Goal: Task Accomplishment & Management: Manage account settings

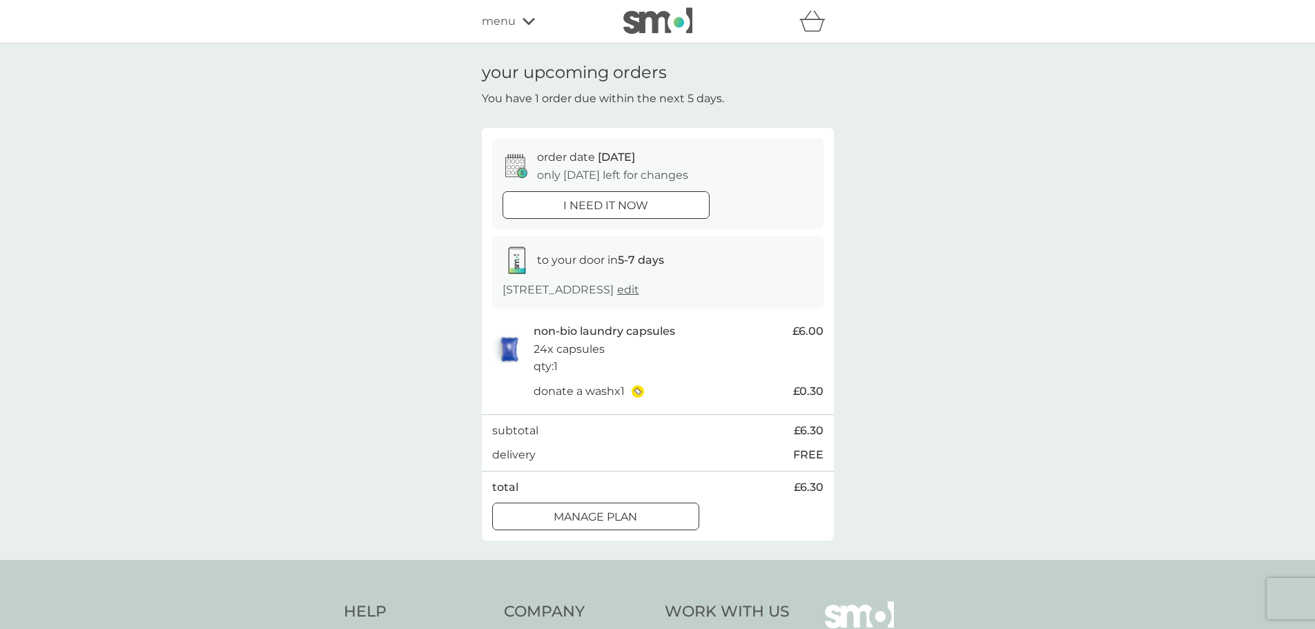
click at [563, 515] on p "Manage plan" at bounding box center [596, 517] width 84 height 18
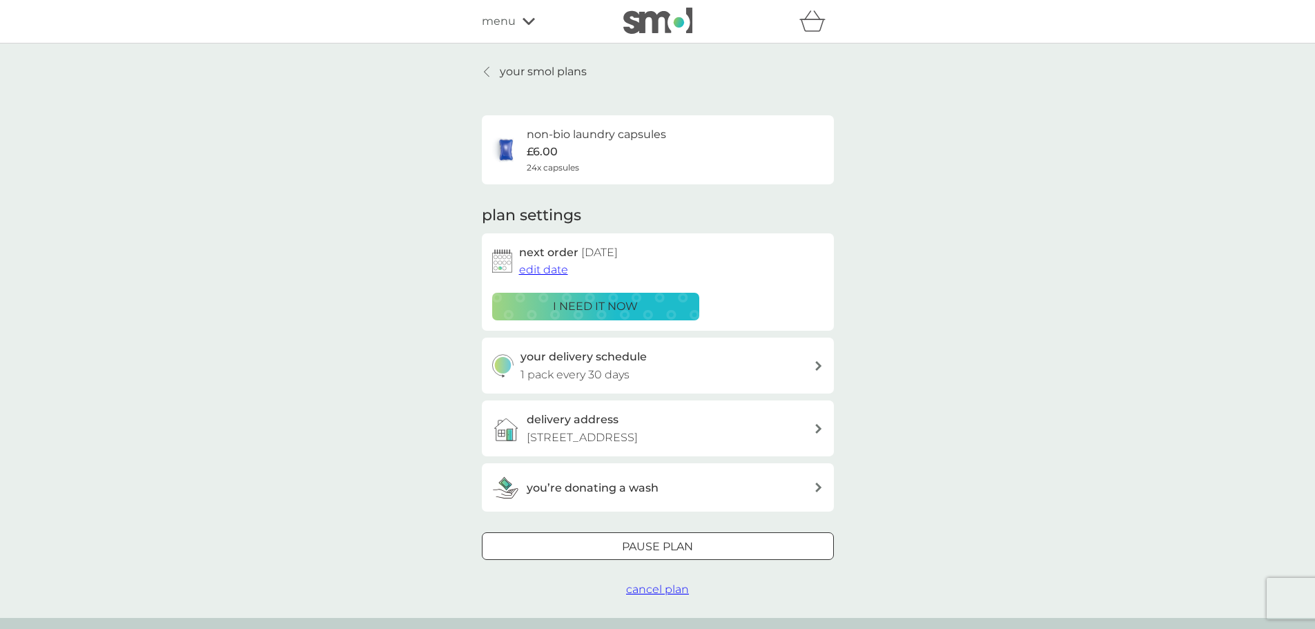
click at [532, 268] on span "edit date" at bounding box center [543, 269] width 49 height 13
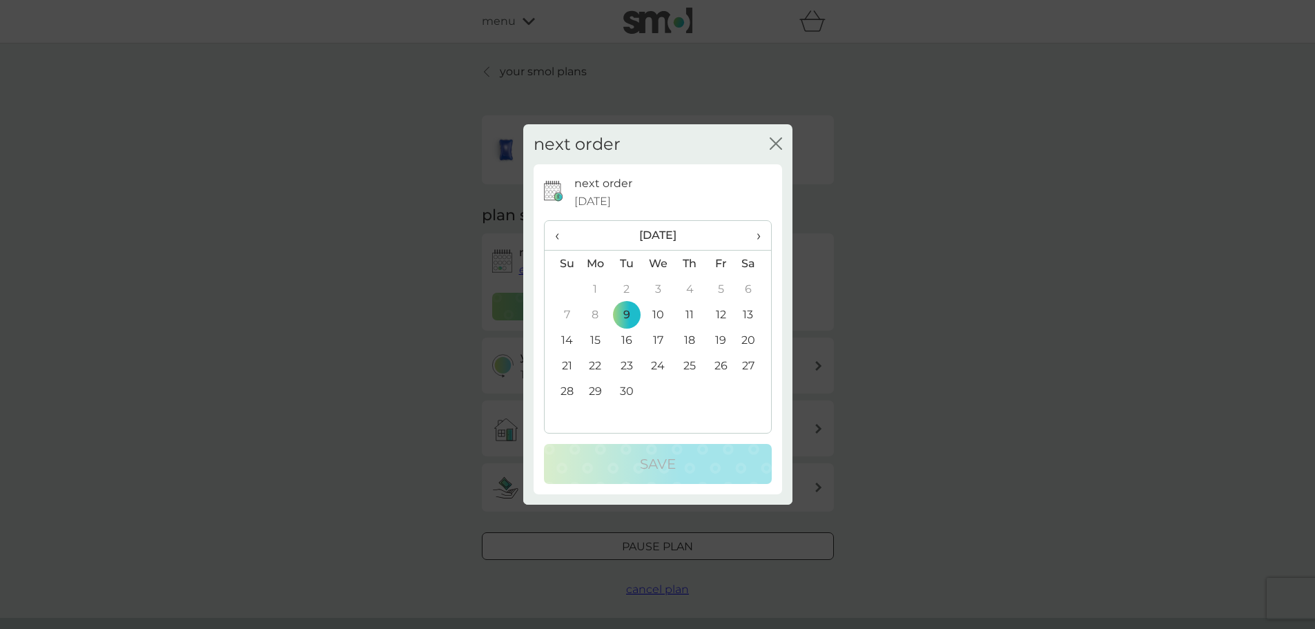
click at [596, 367] on td "22" at bounding box center [596, 366] width 32 height 26
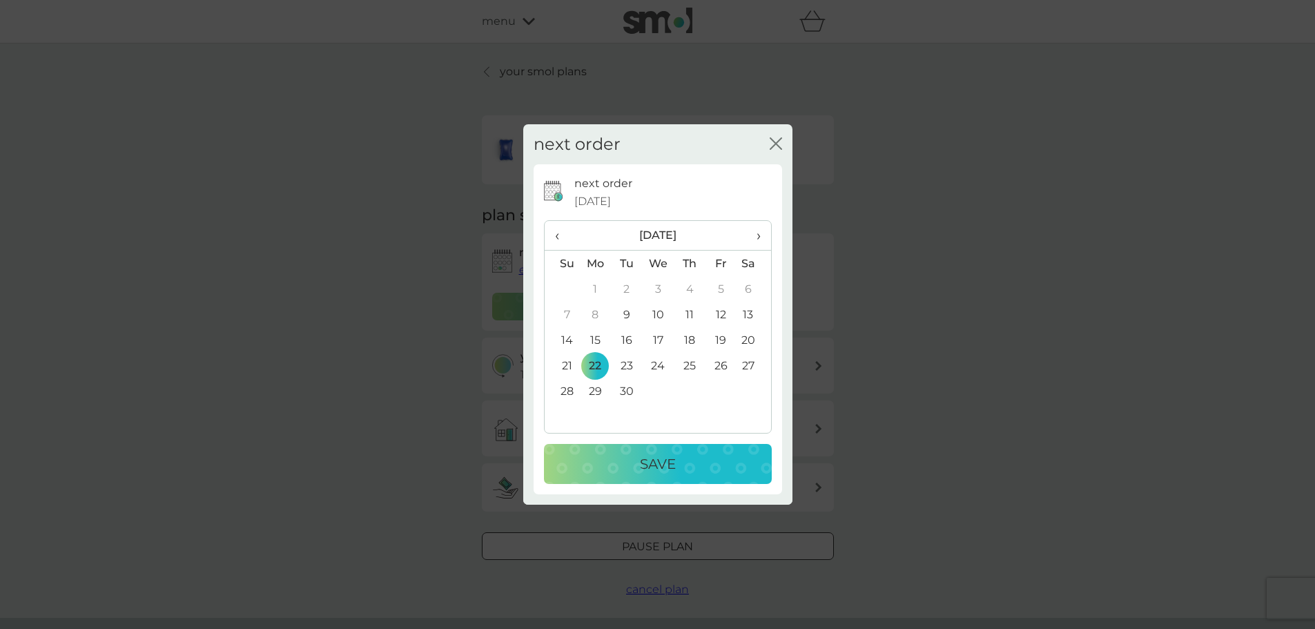
click at [622, 461] on div "Save" at bounding box center [658, 464] width 200 height 22
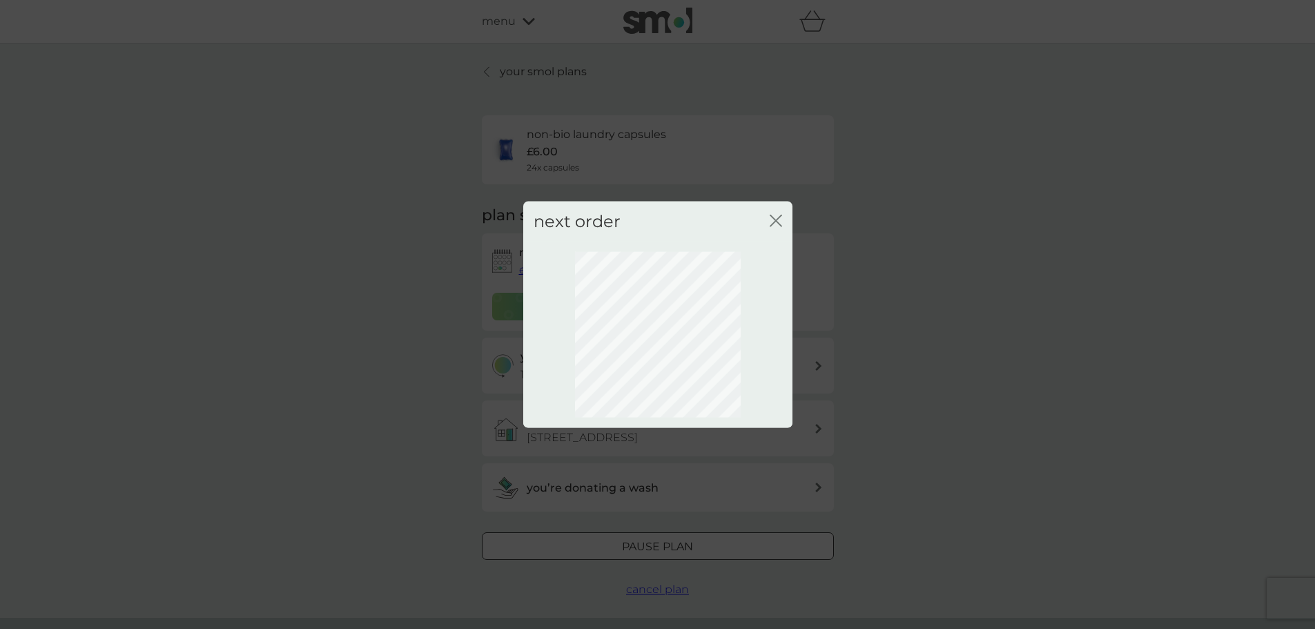
click at [776, 216] on icon "close" at bounding box center [776, 220] width 12 height 12
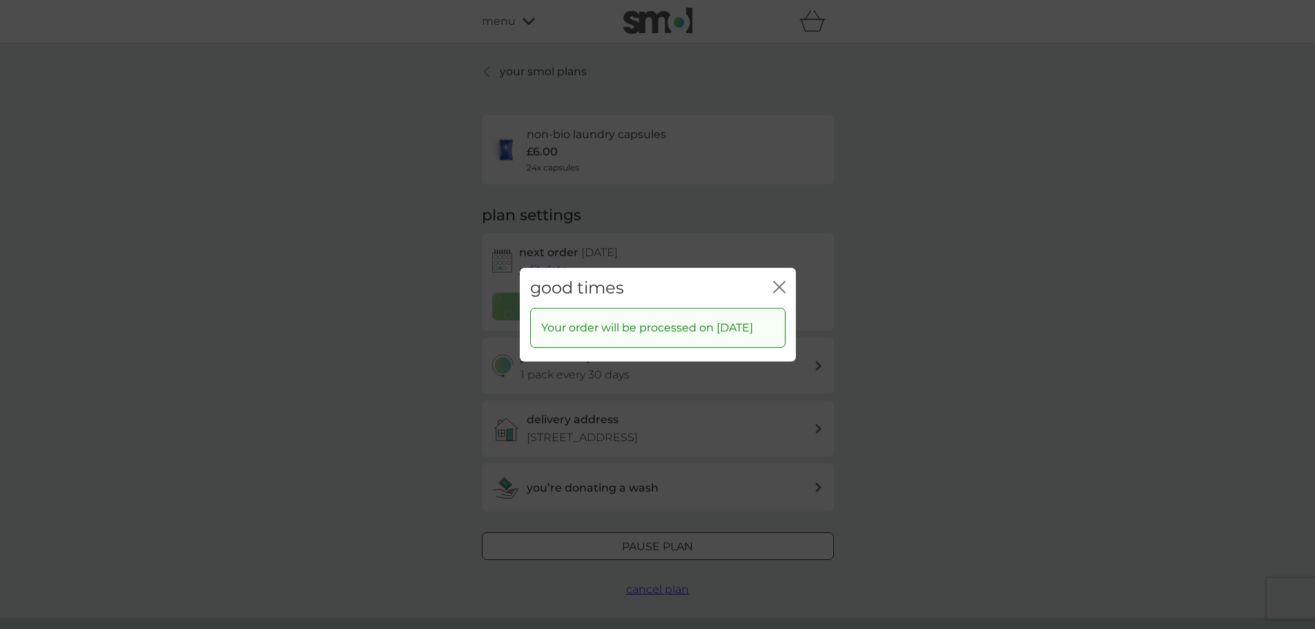
click at [779, 280] on icon "close" at bounding box center [779, 286] width 12 height 12
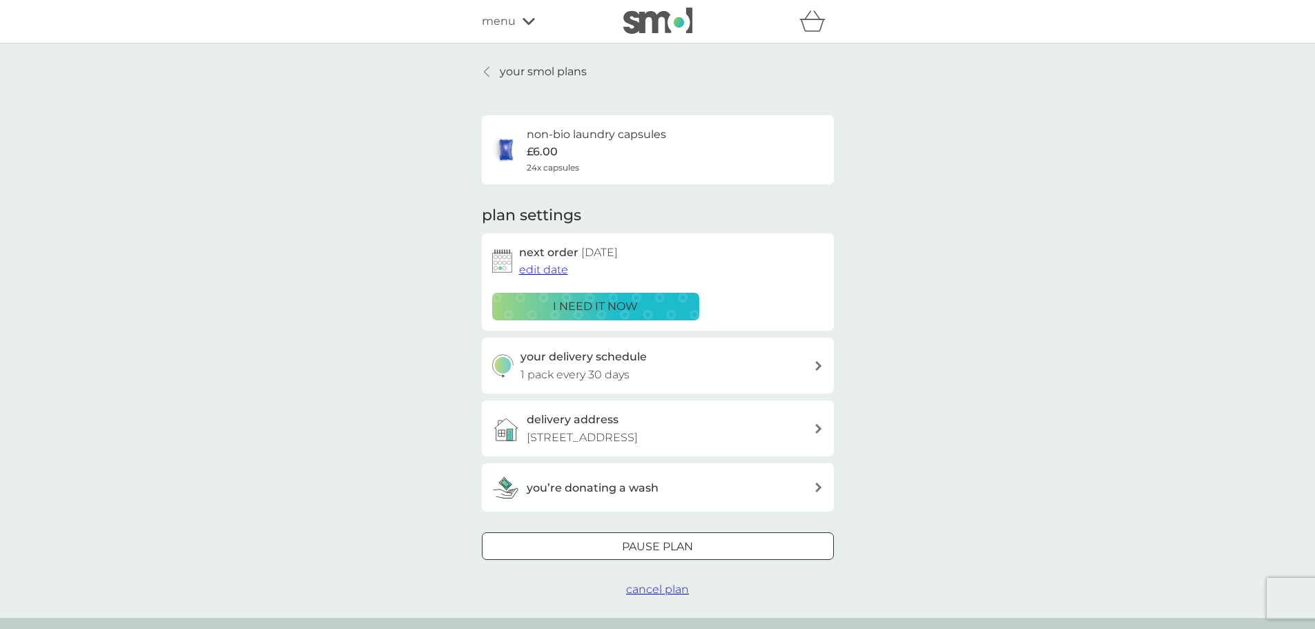
click at [679, 426] on div "delivery address [STREET_ADDRESS]" at bounding box center [670, 428] width 287 height 35
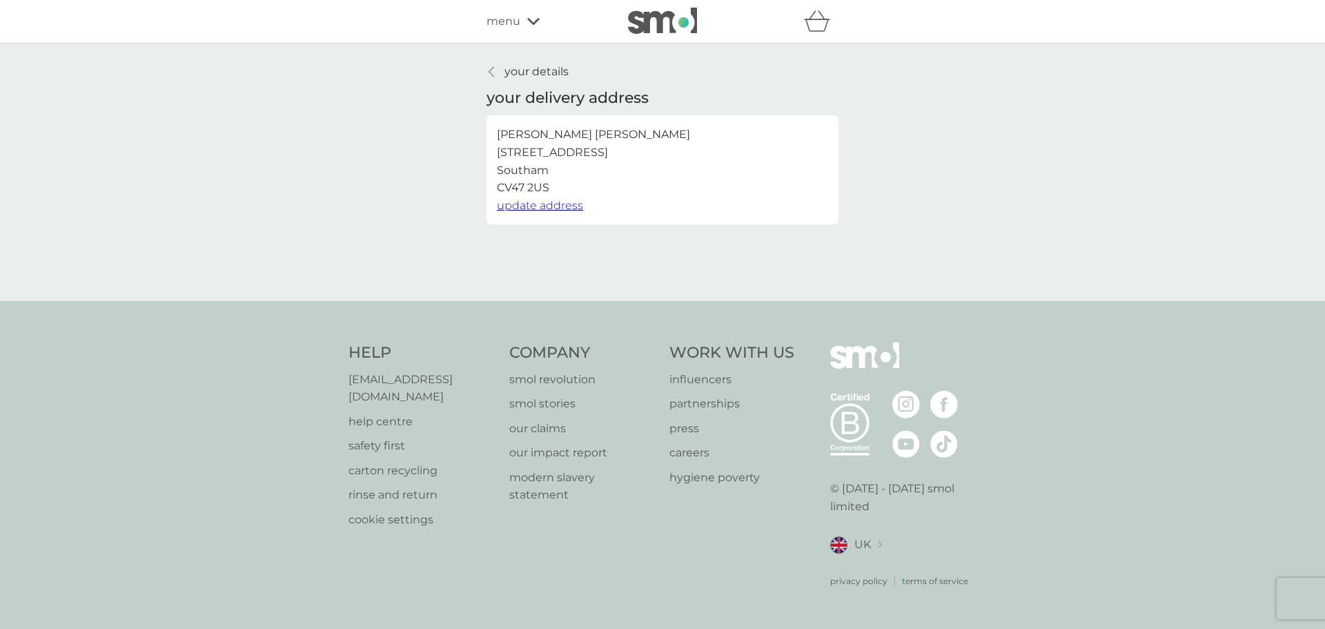
click at [533, 208] on span "update address" at bounding box center [540, 205] width 86 height 13
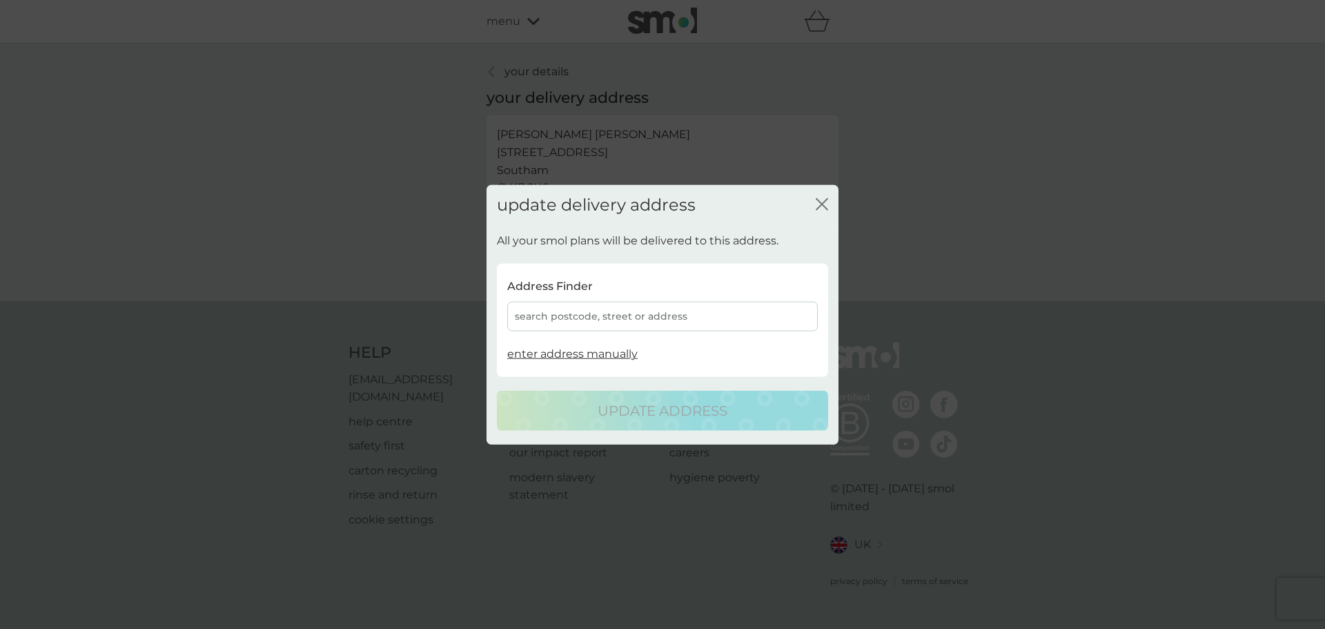
click at [576, 320] on div "search postcode, street or address" at bounding box center [662, 317] width 311 height 30
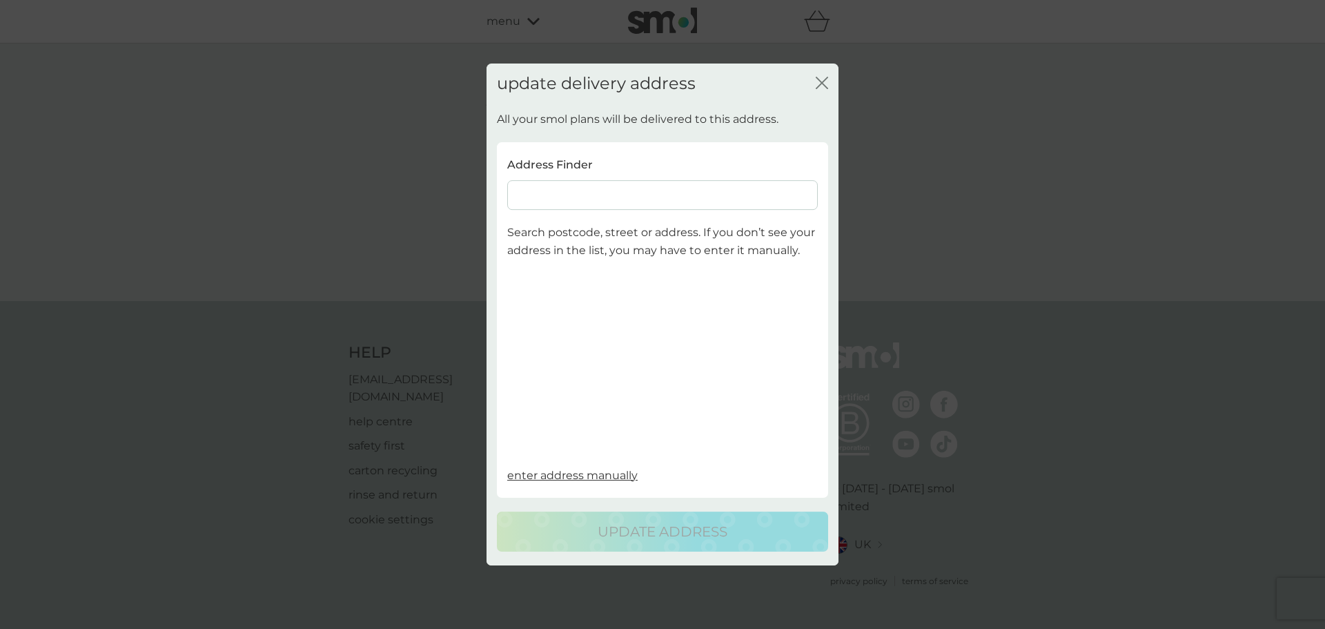
click at [644, 199] on input at bounding box center [662, 196] width 311 height 30
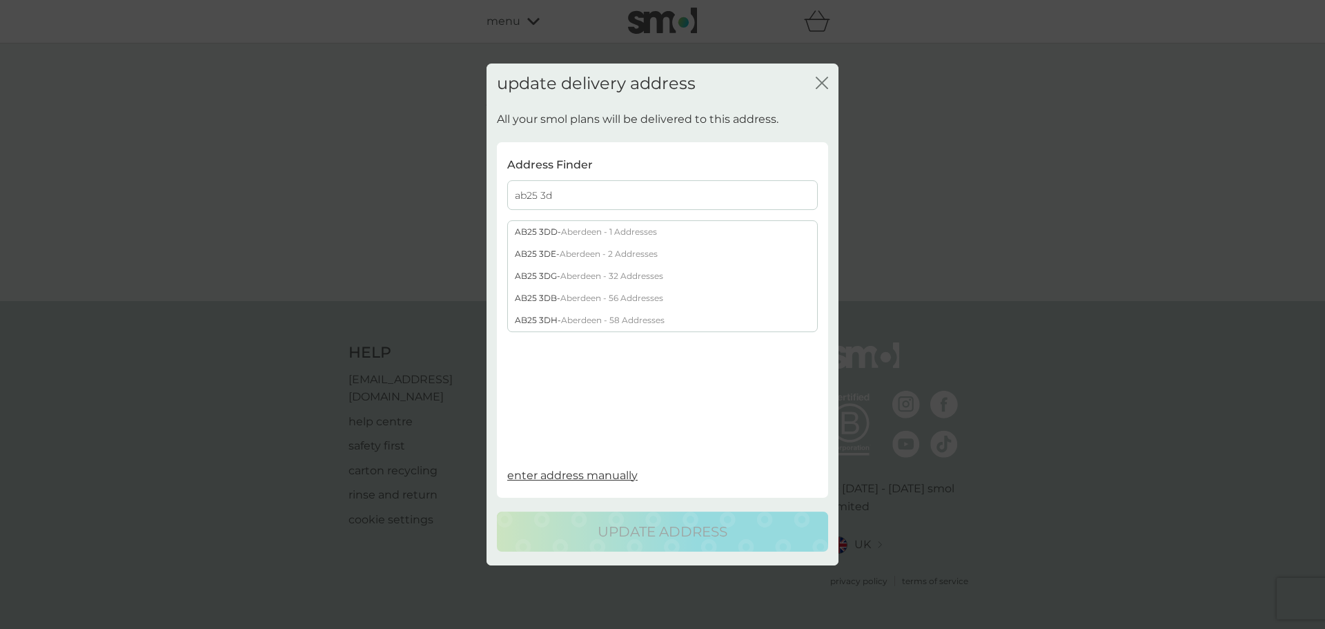
type input "ab25 3d"
click at [596, 300] on span "Aberdeen - 56 Addresses" at bounding box center [612, 298] width 103 height 10
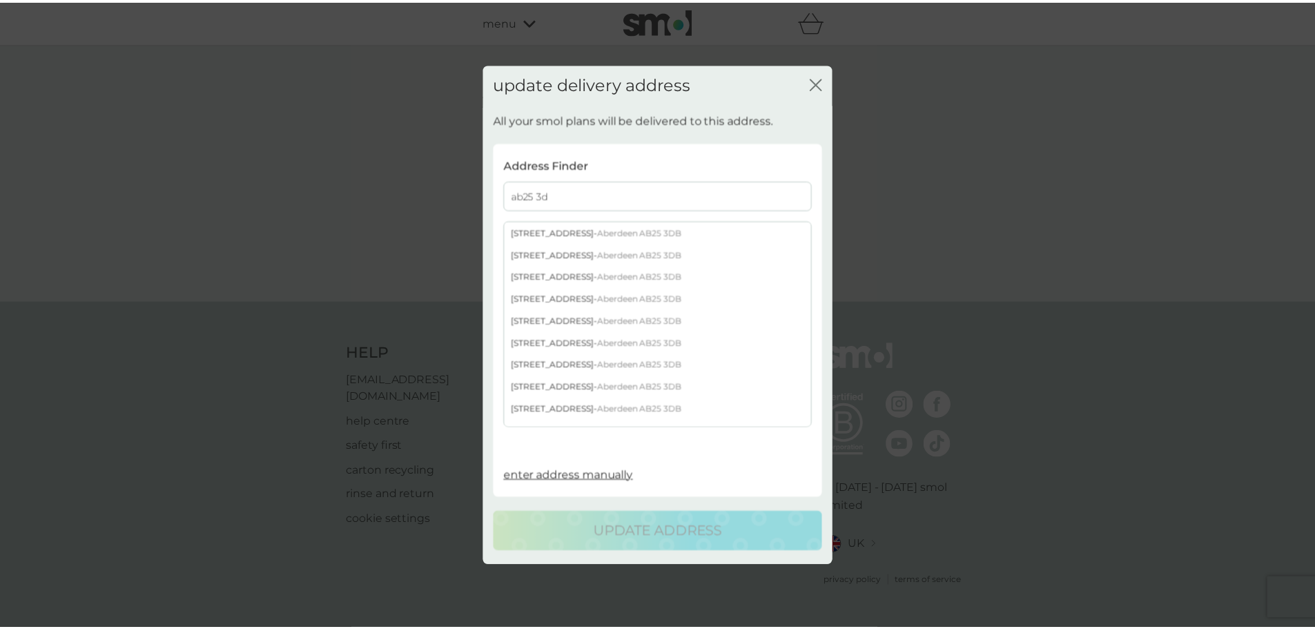
scroll to position [69, 0]
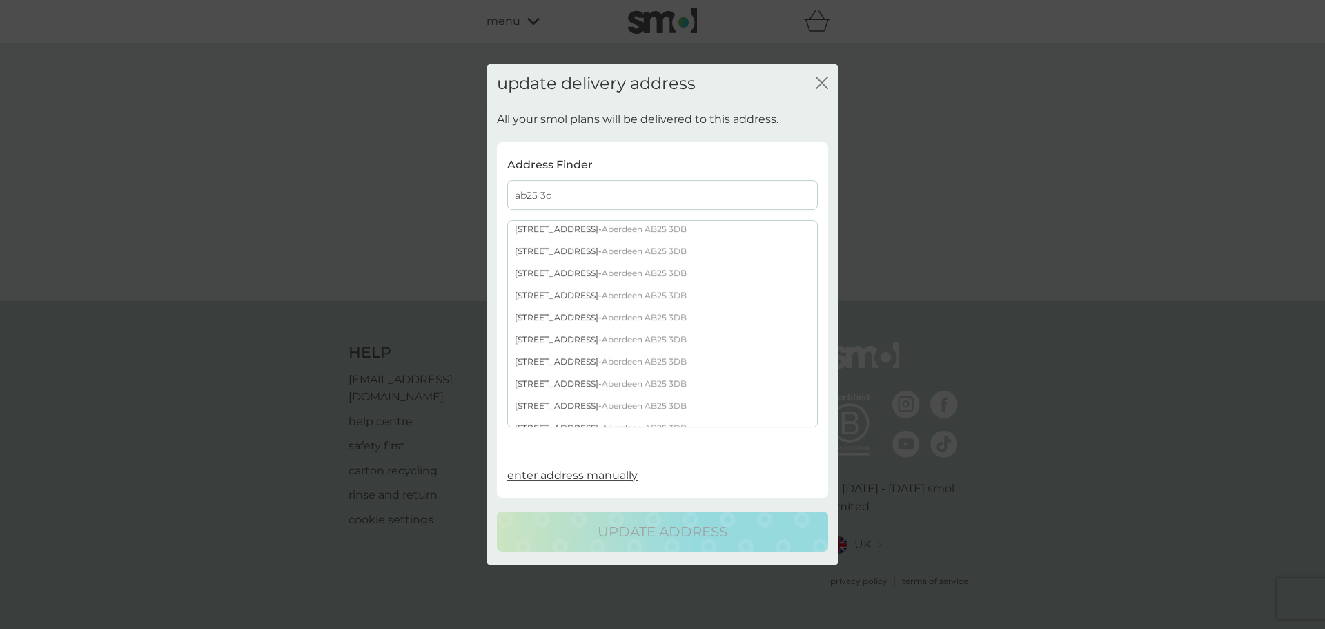
click at [554, 360] on div "[STREET_ADDRESS]" at bounding box center [662, 362] width 309 height 22
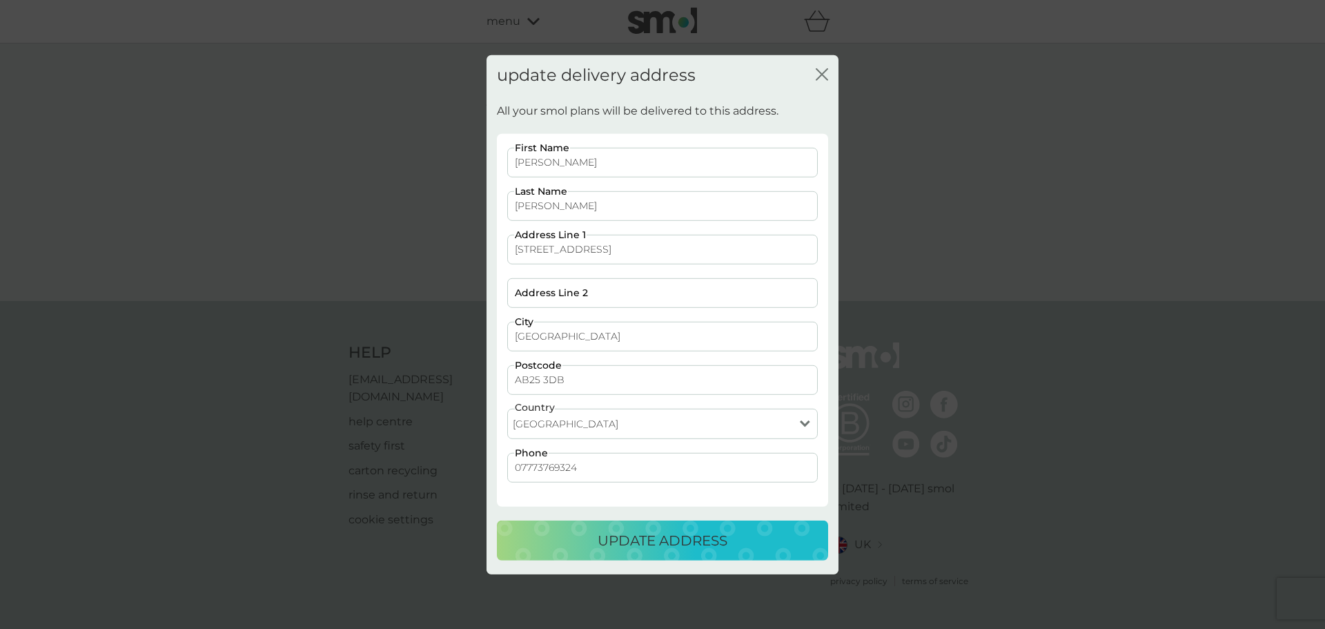
click at [662, 548] on p "update address" at bounding box center [663, 541] width 130 height 22
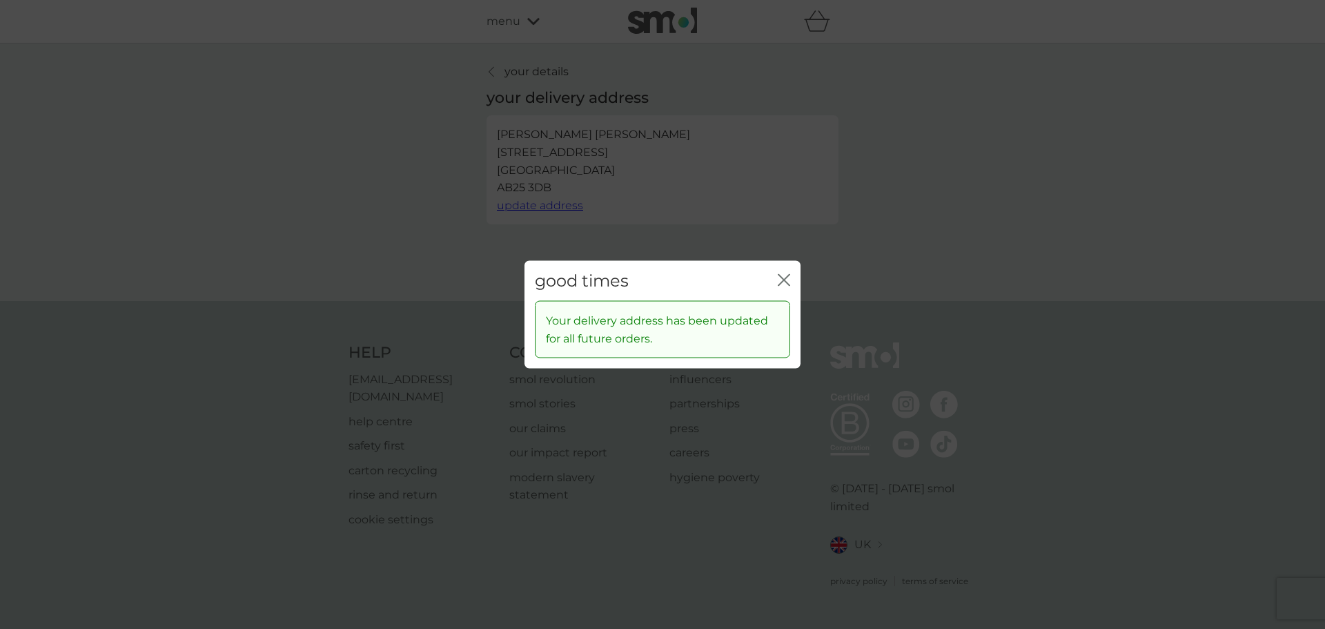
click at [783, 280] on icon "close" at bounding box center [784, 279] width 12 height 12
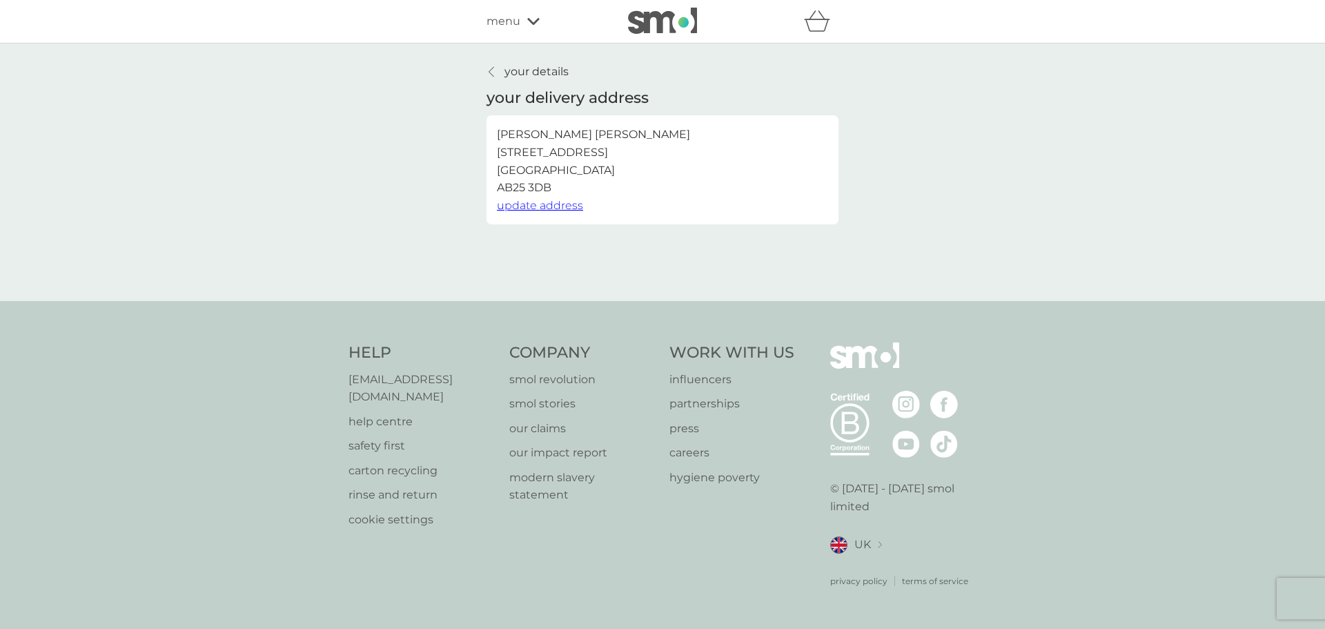
click at [509, 68] on p "your details" at bounding box center [537, 72] width 64 height 18
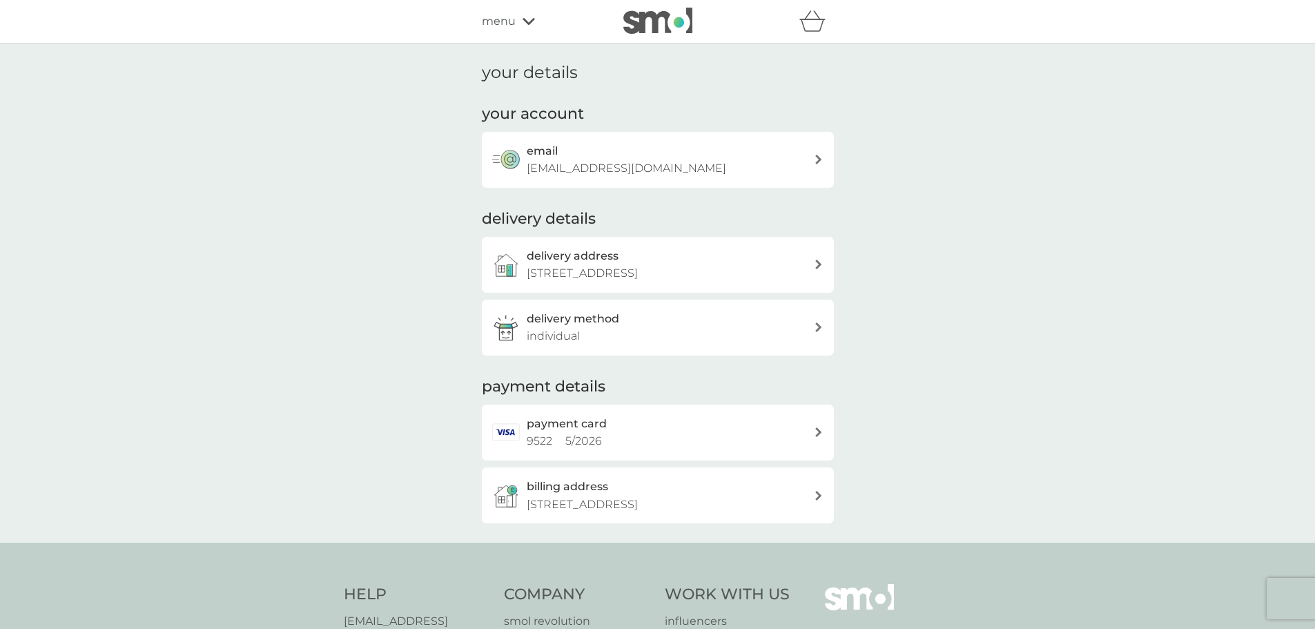
click at [630, 507] on p "[STREET_ADDRESS]" at bounding box center [582, 505] width 111 height 18
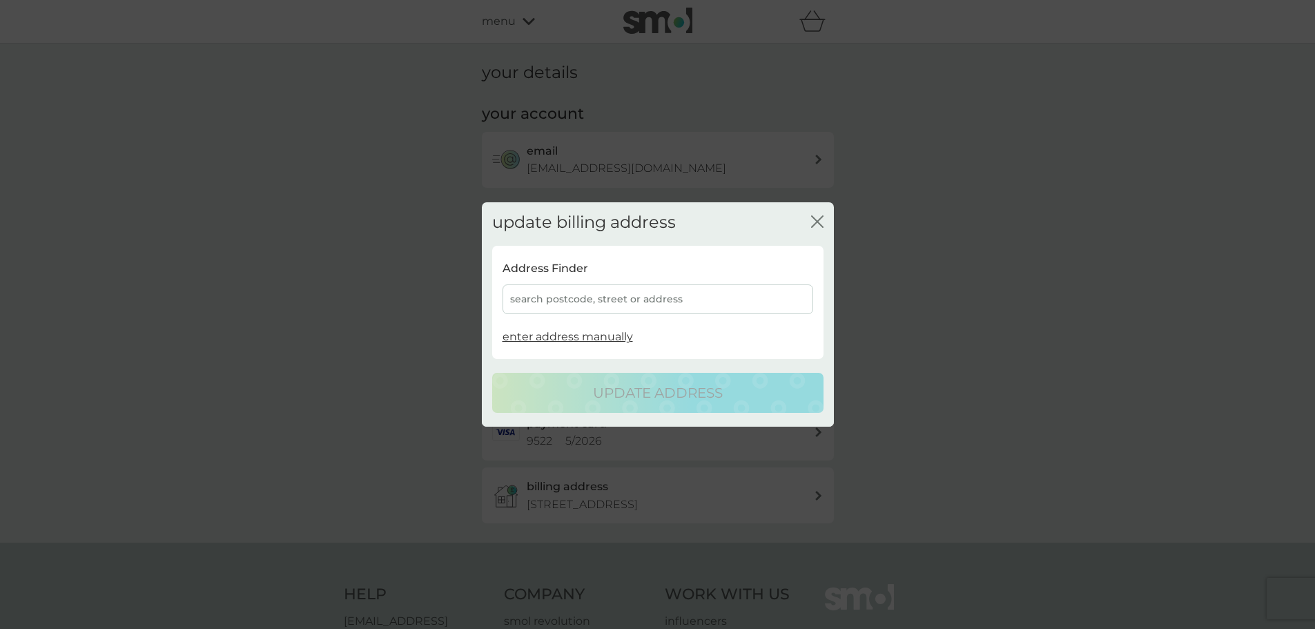
click at [816, 220] on icon "close" at bounding box center [817, 221] width 12 height 12
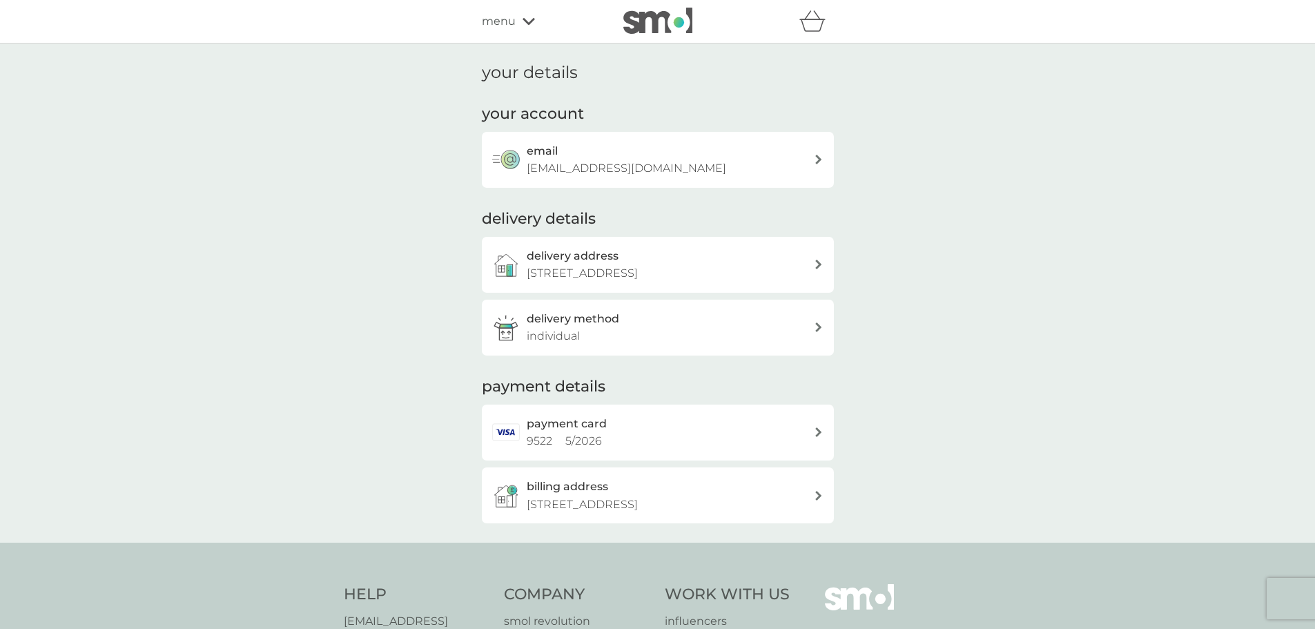
click at [524, 21] on icon at bounding box center [529, 21] width 12 height 7
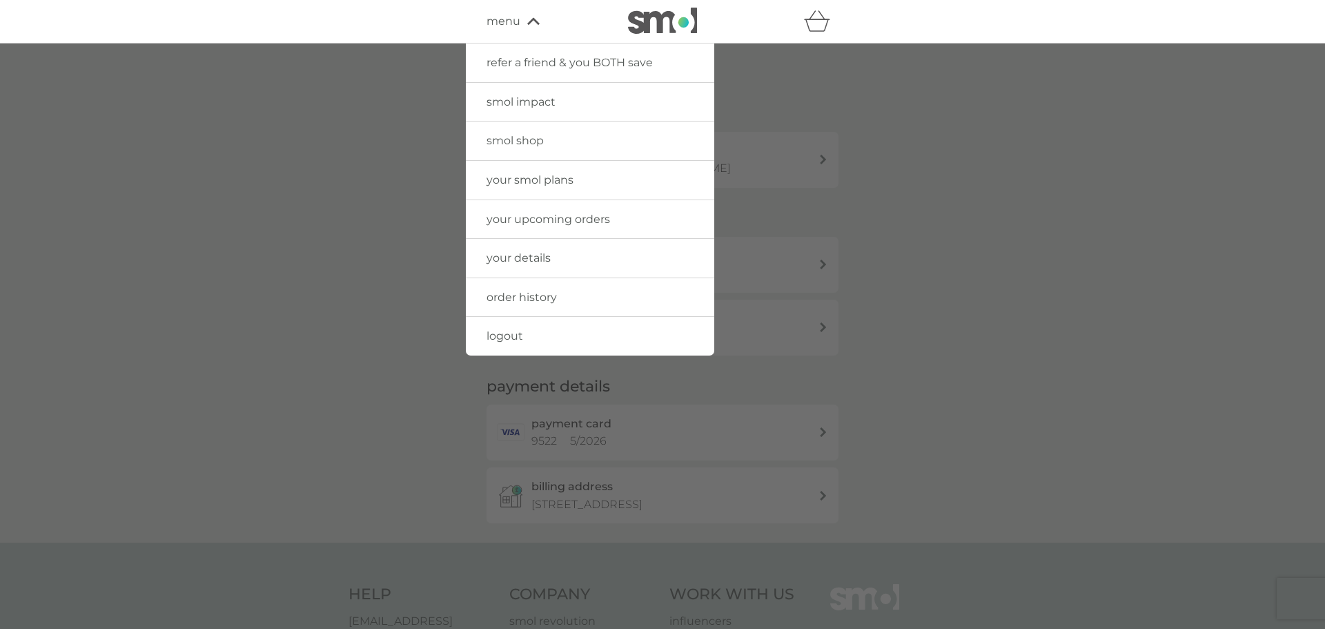
click at [539, 179] on span "your smol plans" at bounding box center [530, 179] width 87 height 13
